Goal: Check status: Check status

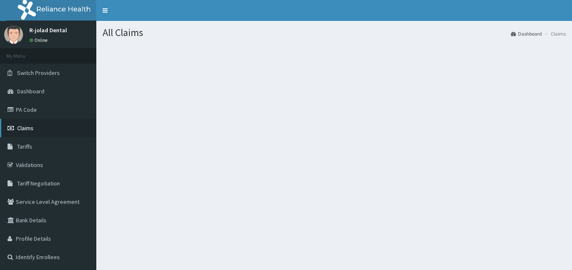
click at [35, 126] on link "Claims" at bounding box center [48, 128] width 96 height 18
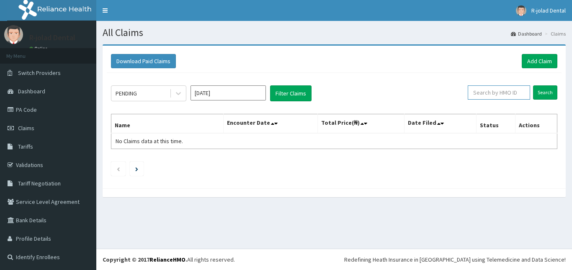
click at [494, 94] on input "text" at bounding box center [499, 92] width 62 height 14
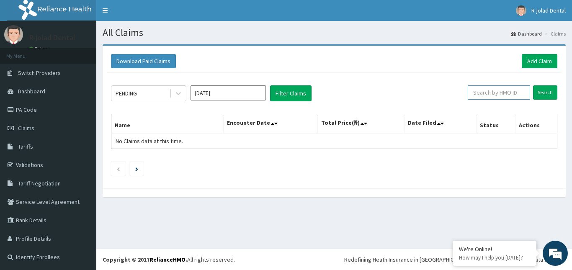
paste input "NAH/13259/0"
click at [542, 95] on input "Search" at bounding box center [545, 92] width 24 height 14
drag, startPoint x: 501, startPoint y: 90, endPoint x: 463, endPoint y: 94, distance: 37.8
click at [463, 94] on input "NAH/13259/0" at bounding box center [486, 92] width 56 height 14
paste input "VUR/10089/B"
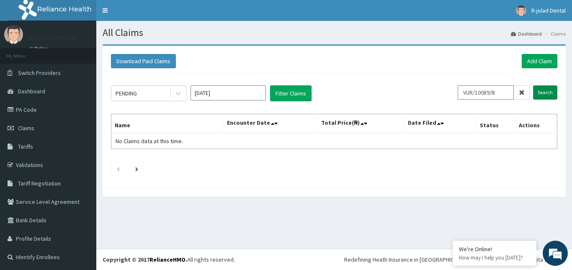
type input "VUR/10089/B"
click at [544, 94] on input "Search" at bounding box center [545, 92] width 24 height 14
